Goal: Transaction & Acquisition: Purchase product/service

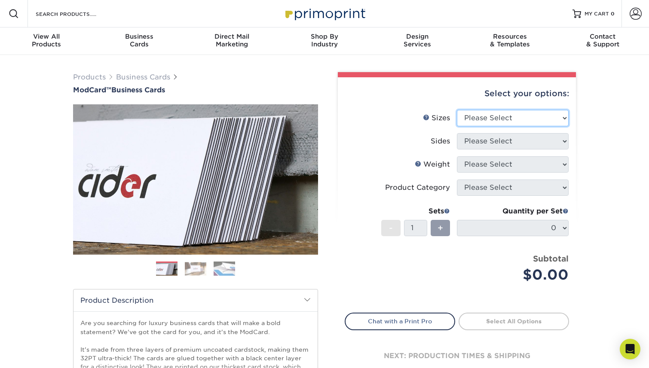
click at [565, 119] on select "Please Select 1.5" x 3.5" - Mini 1.75" x 3.5" - Mini 2" x 2" - Square 2" x 3" -…" at bounding box center [513, 118] width 112 height 16
select select "2.00x3.50"
click at [457, 110] on select "Please Select 1.5" x 3.5" - Mini 1.75" x 3.5" - Mini 2" x 2" - Square 2" x 3" -…" at bounding box center [513, 118] width 112 height 16
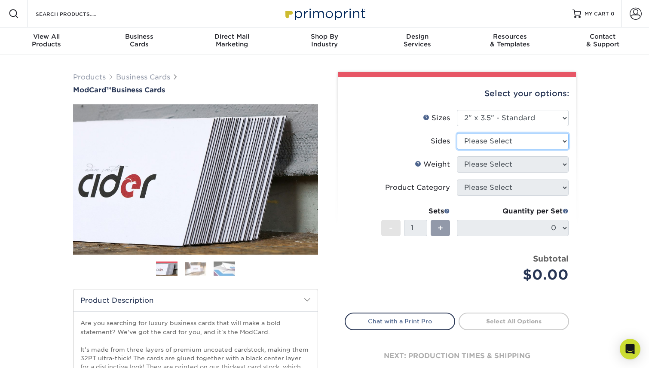
click at [525, 139] on select "Please Select Print Both Sides Print Front Only" at bounding box center [513, 141] width 112 height 16
select select "13abbda7-1d64-4f25-8bb2-c179b224825d"
click at [457, 133] on select "Please Select Print Both Sides Print Front Only" at bounding box center [513, 141] width 112 height 16
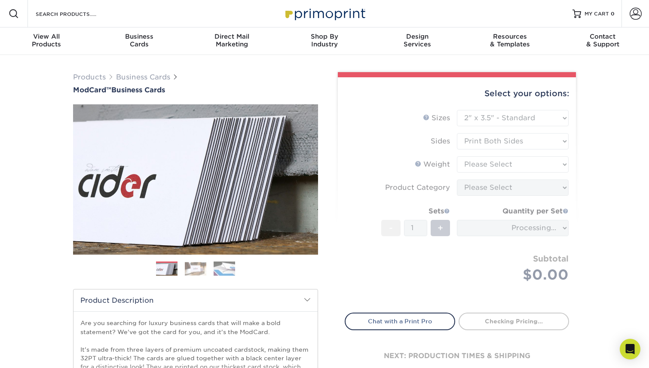
click at [521, 166] on form "Sizes Help Sizes Please Select 1.5" x 3.5" - Mini 1.75" x 3.5" - Mini 2" x 2" -…" at bounding box center [457, 206] width 224 height 193
click at [522, 166] on form "Sizes Help Sizes Please Select 1.5" x 3.5" - Mini 1.75" x 3.5" - Mini 2" x 2" -…" at bounding box center [457, 206] width 224 height 193
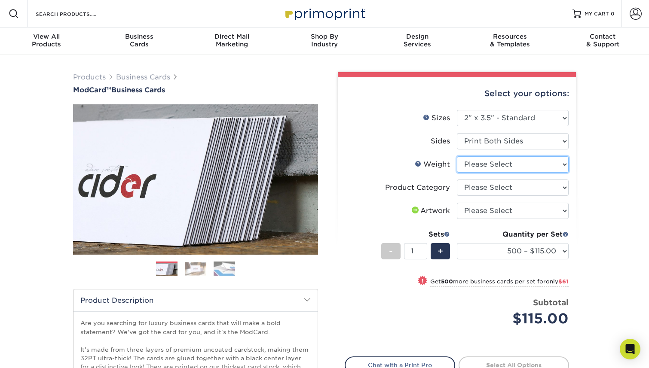
click at [537, 164] on select "Please Select 32PTUCBLK" at bounding box center [513, 164] width 112 height 16
select select "32PTUCBLK"
click at [457, 156] on select "Please Select 32PTUCBLK" at bounding box center [513, 164] width 112 height 16
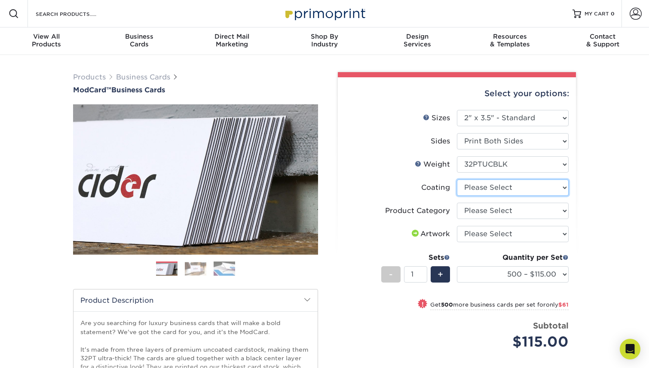
click at [544, 189] on select at bounding box center [513, 188] width 112 height 16
click at [543, 204] on select "Please Select Business Cards" at bounding box center [513, 211] width 112 height 16
select select "3b5148f1-0588-4f88-a218-97bcfdce65c1"
click at [457, 203] on select "Please Select Business Cards" at bounding box center [513, 211] width 112 height 16
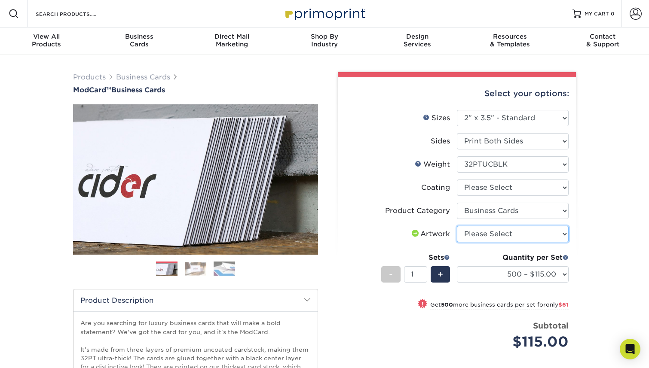
click at [534, 236] on select "Please Select I will upload files I need a design - $100" at bounding box center [513, 234] width 112 height 16
select select "upload"
click at [457, 226] on select "Please Select I will upload files I need a design - $100" at bounding box center [513, 234] width 112 height 16
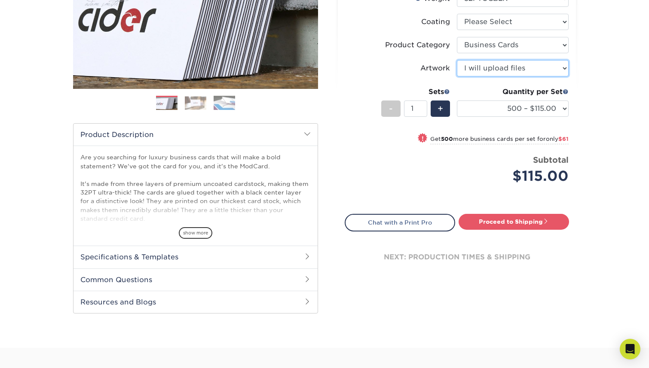
scroll to position [108, 0]
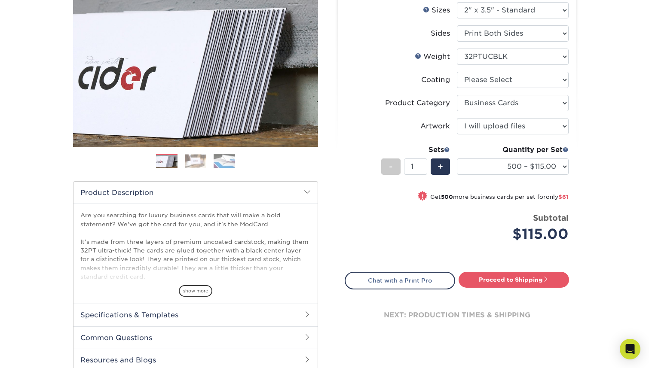
click at [196, 159] on img at bounding box center [195, 160] width 21 height 13
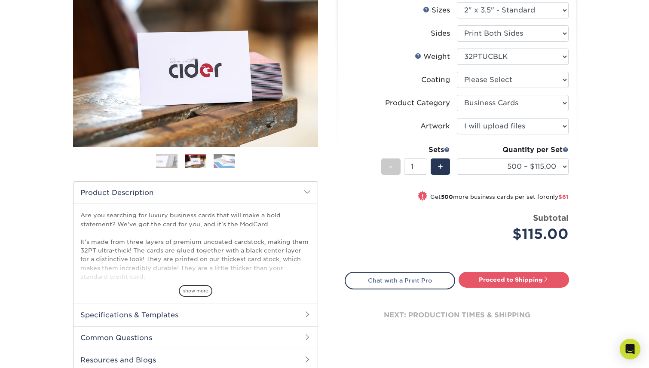
click at [219, 162] on img at bounding box center [224, 160] width 21 height 15
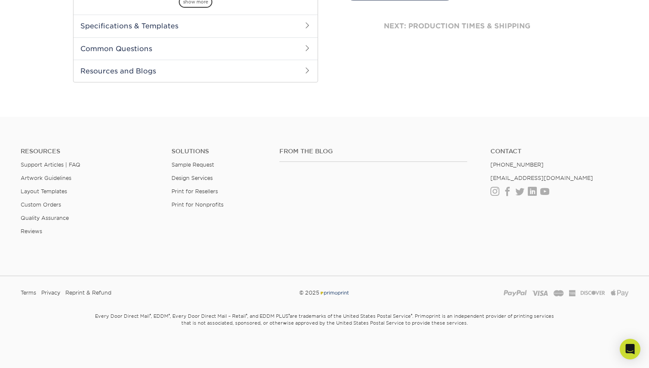
scroll to position [0, 0]
